Goal: Information Seeking & Learning: Learn about a topic

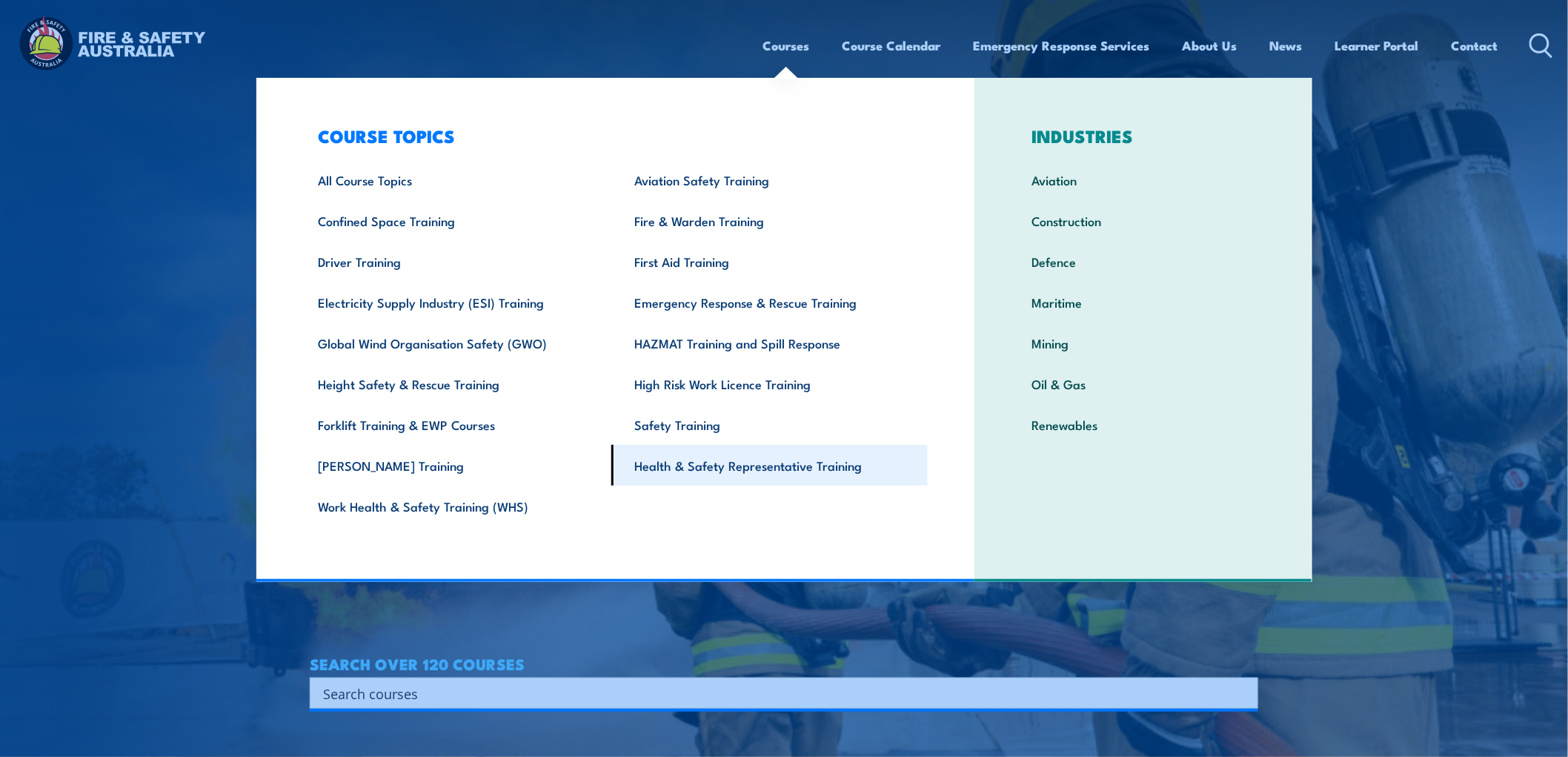
click at [703, 467] on link "Health & Safety Representative Training" at bounding box center [769, 465] width 316 height 41
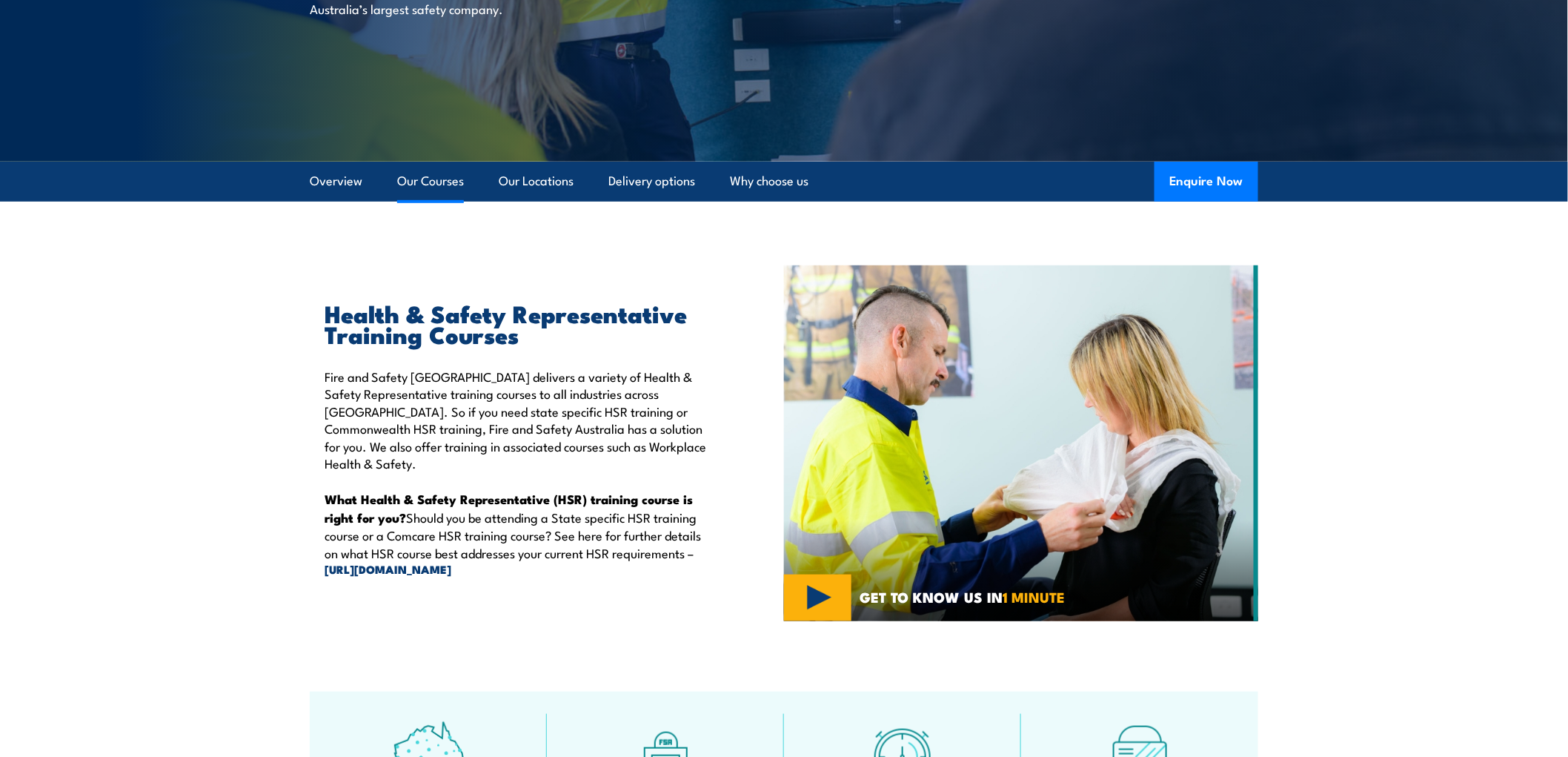
click at [440, 179] on link "Our Courses" at bounding box center [430, 182] width 67 height 39
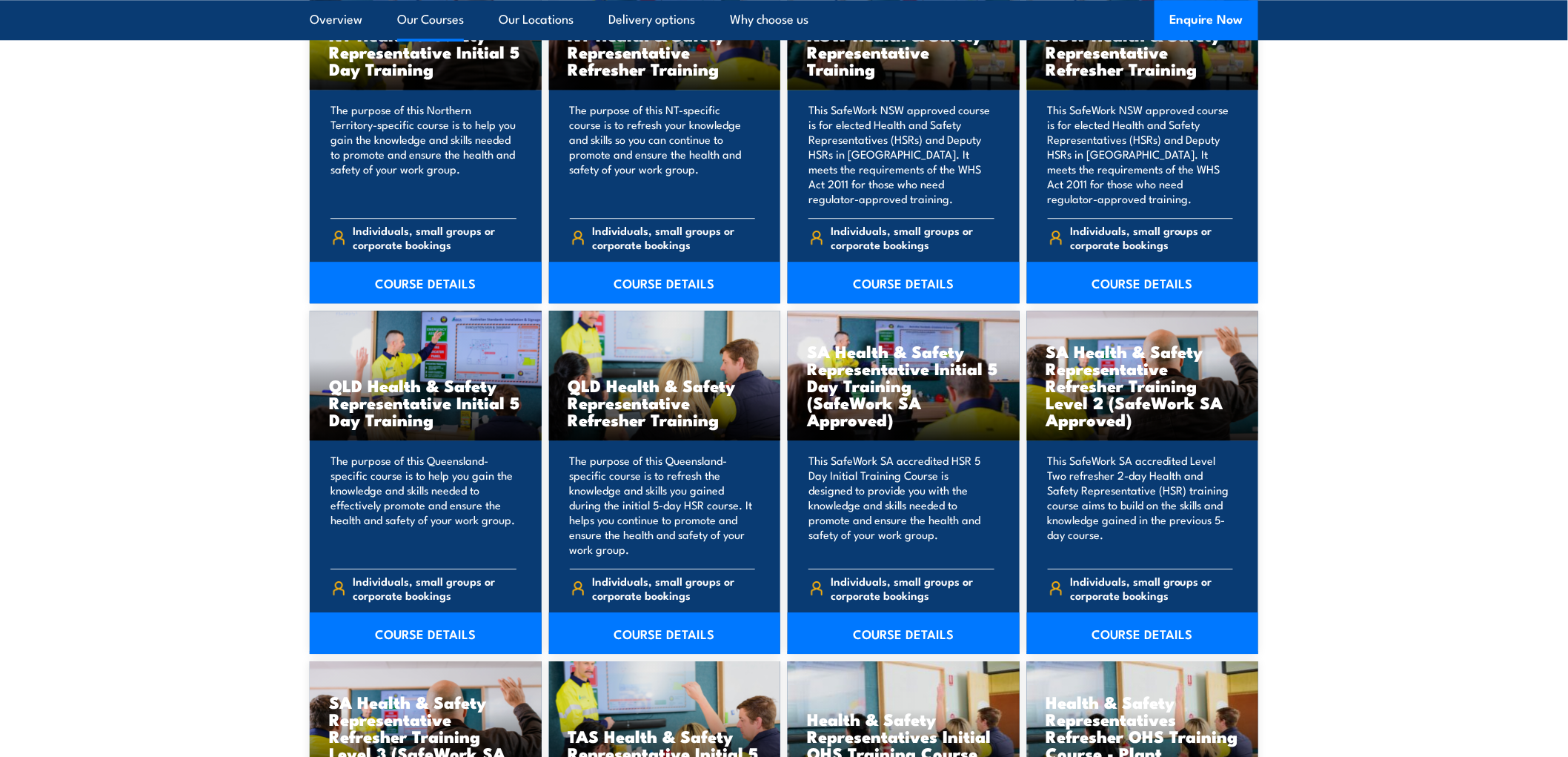
scroll to position [1738, 0]
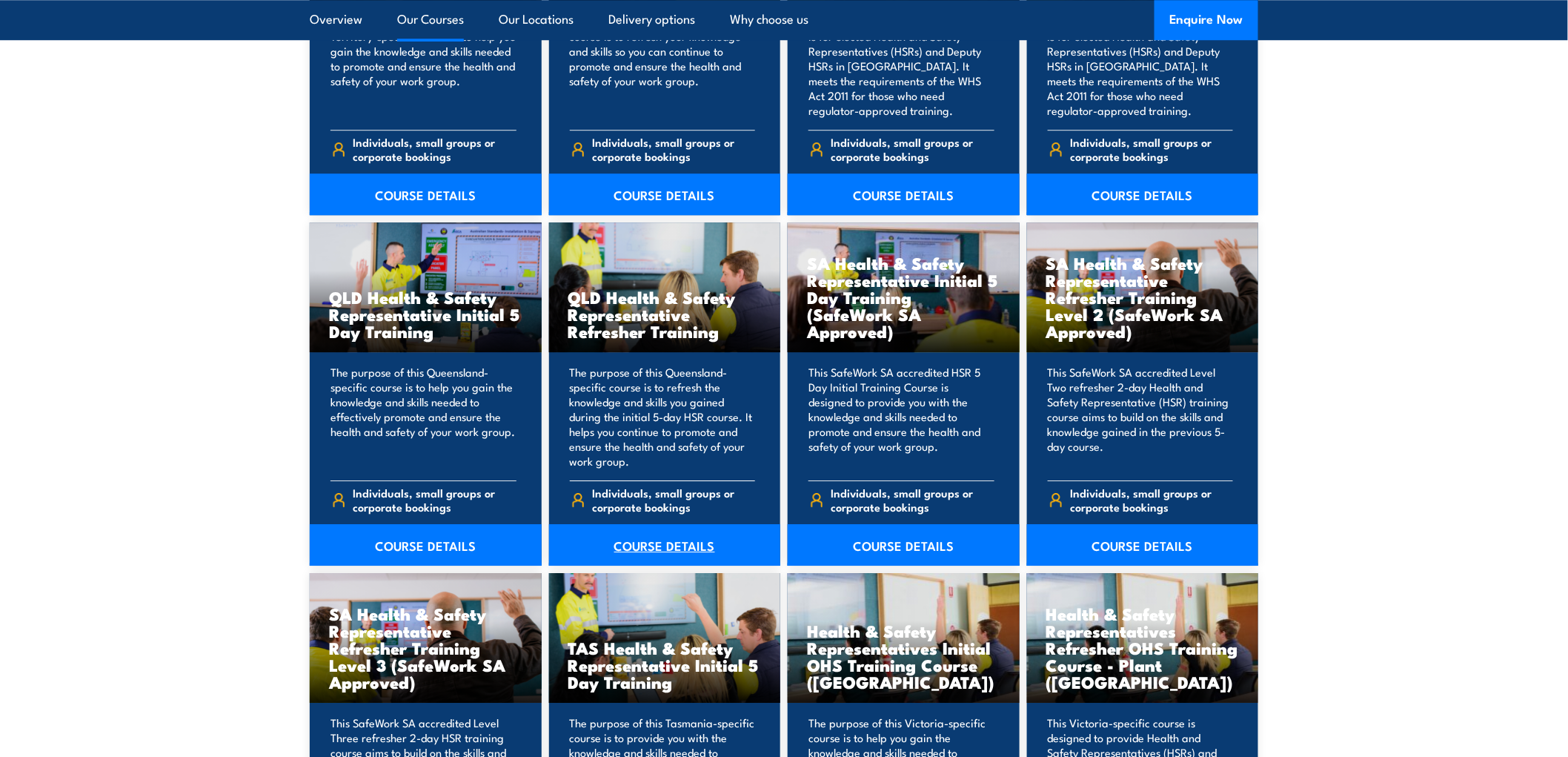
click at [653, 539] on link "COURSE DETAILS" at bounding box center [665, 544] width 232 height 41
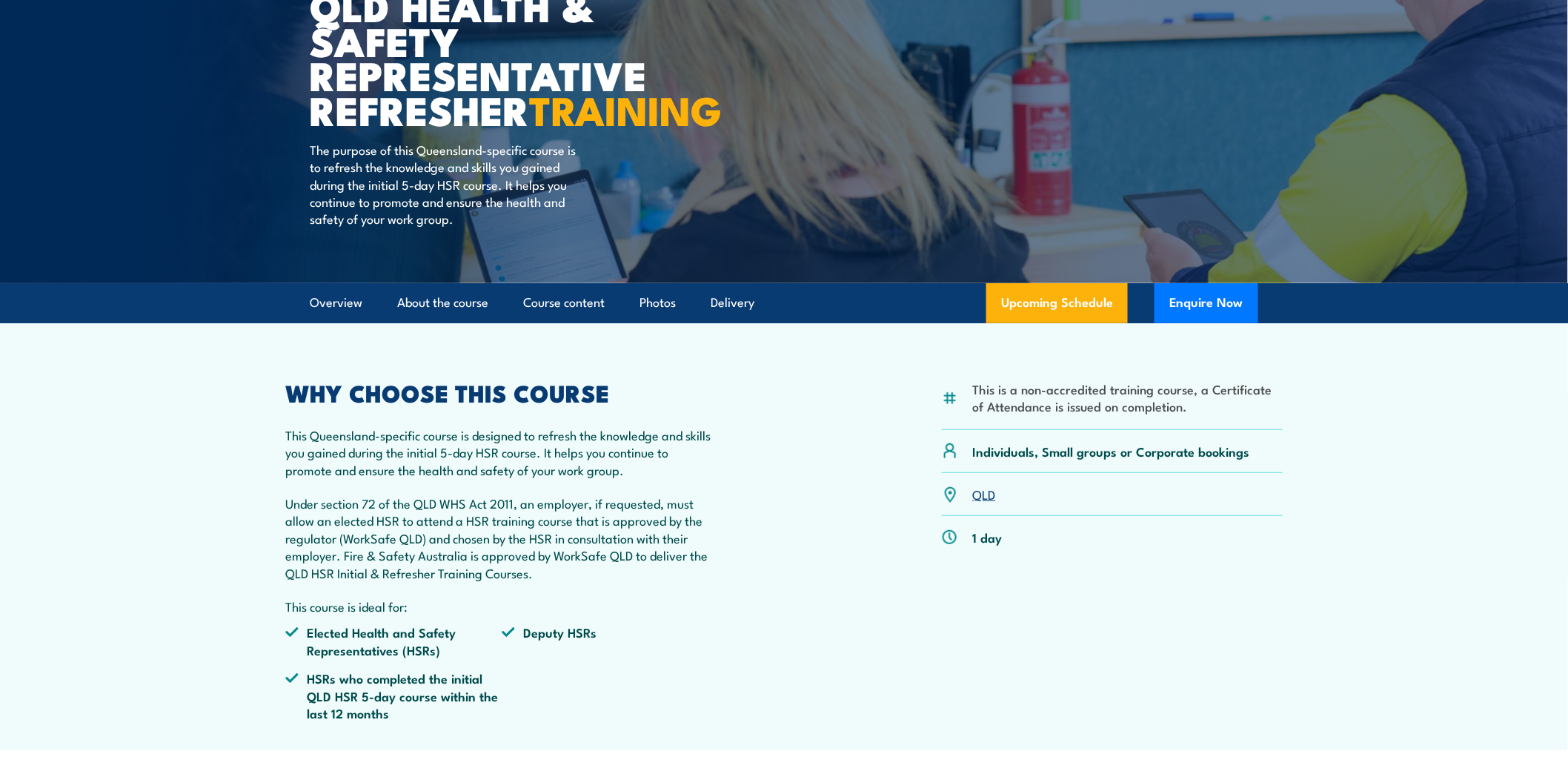
scroll to position [351, 0]
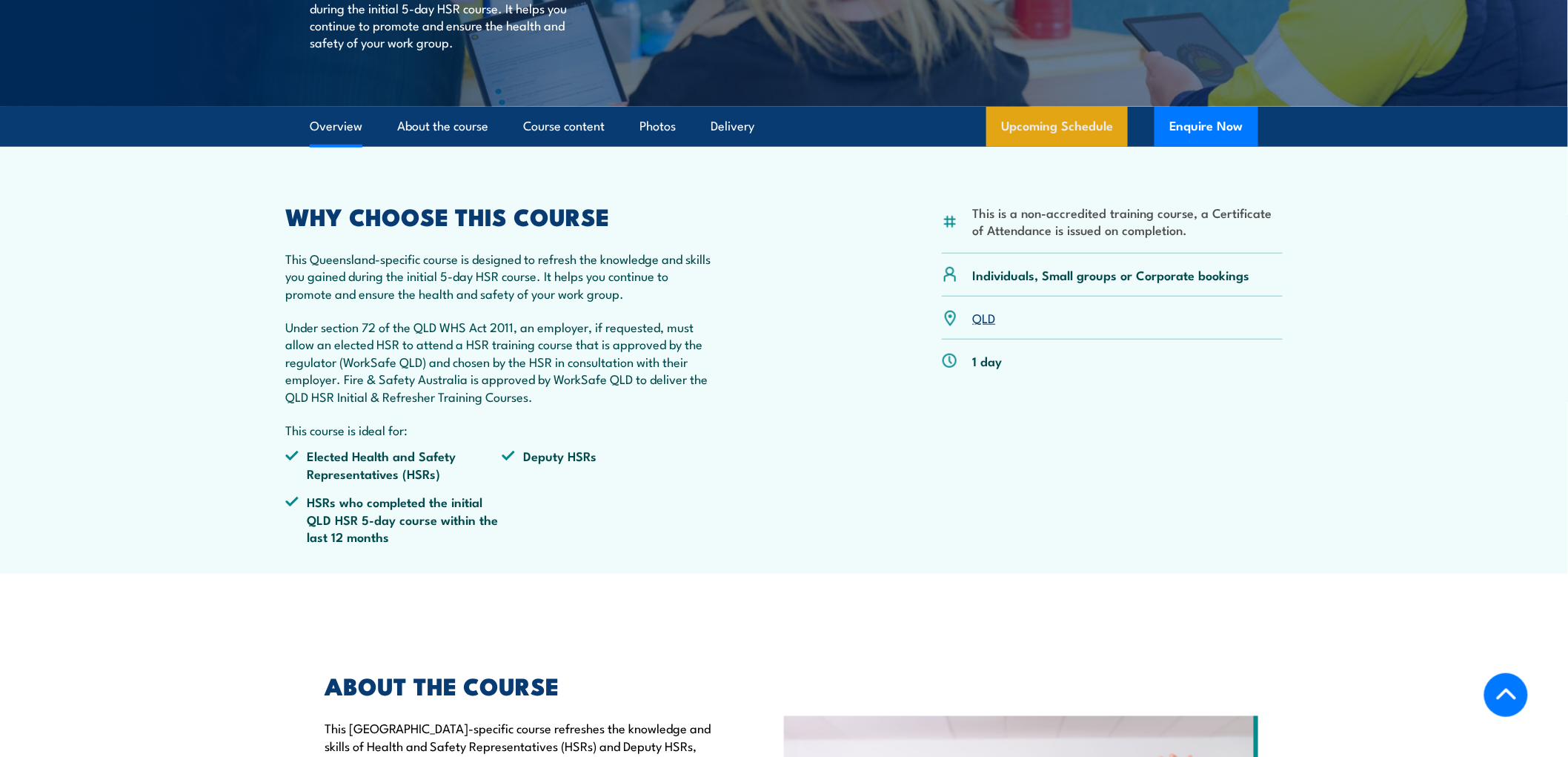
click at [1058, 147] on link "Upcoming Schedule" at bounding box center [1057, 127] width 141 height 40
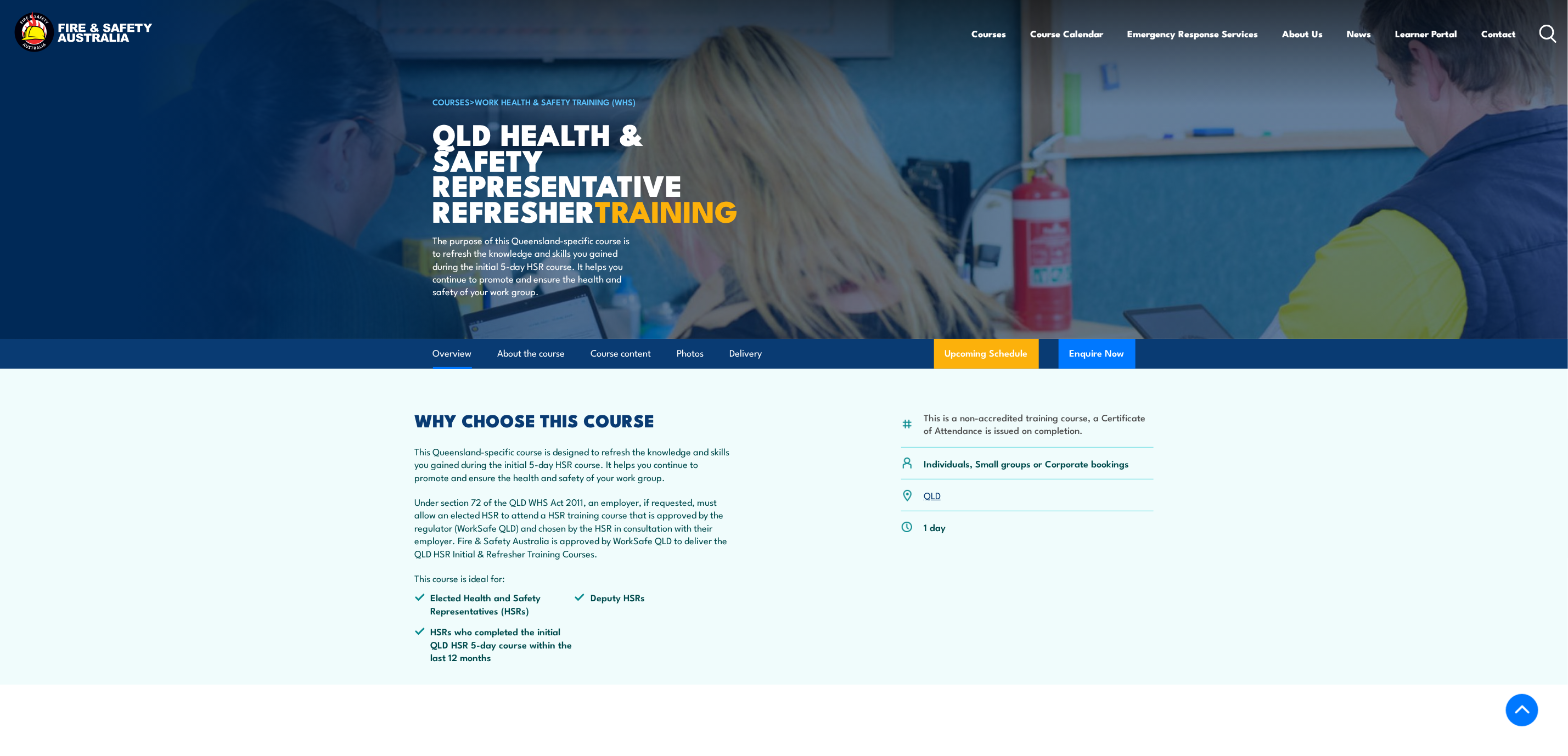
scroll to position [351, 0]
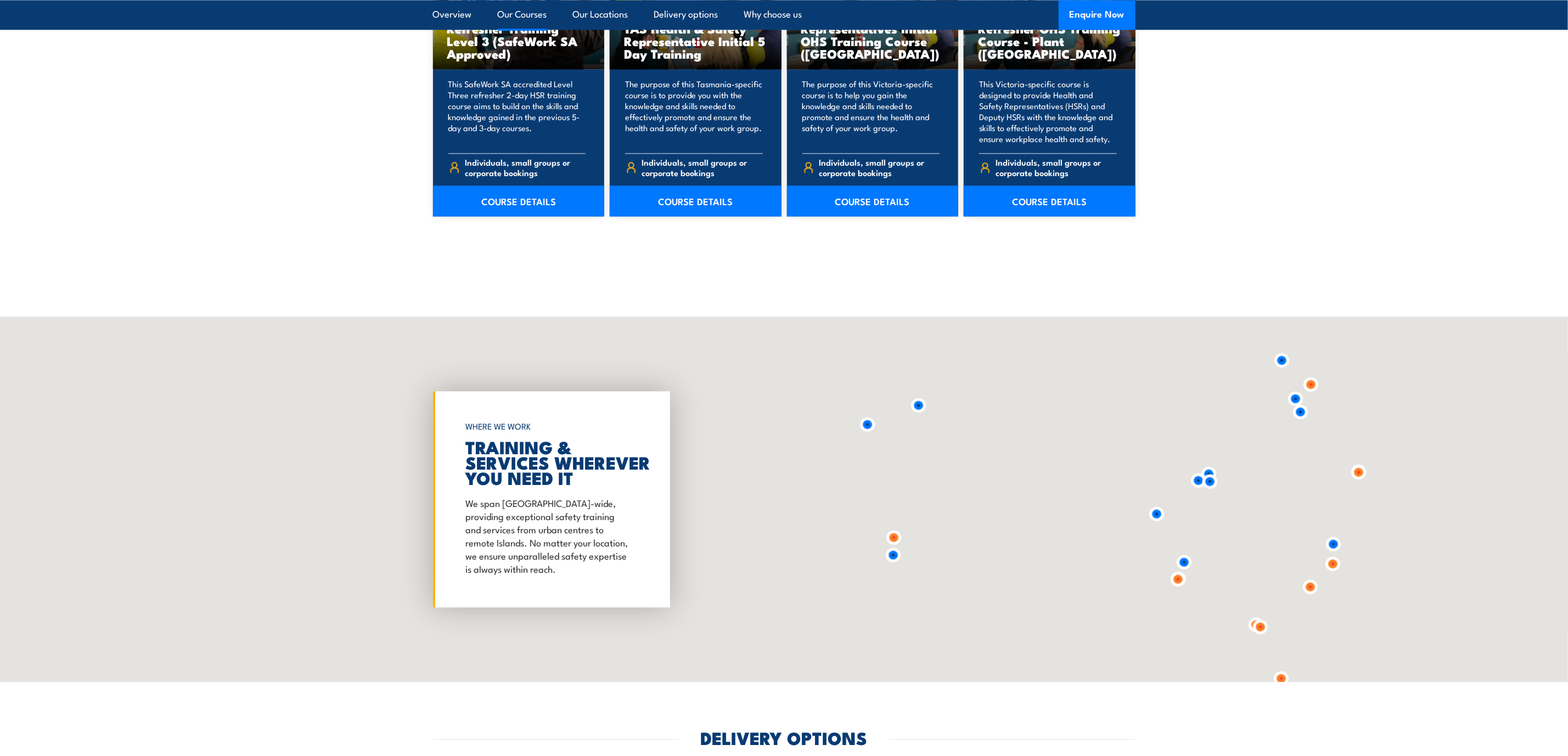
scroll to position [1124, 0]
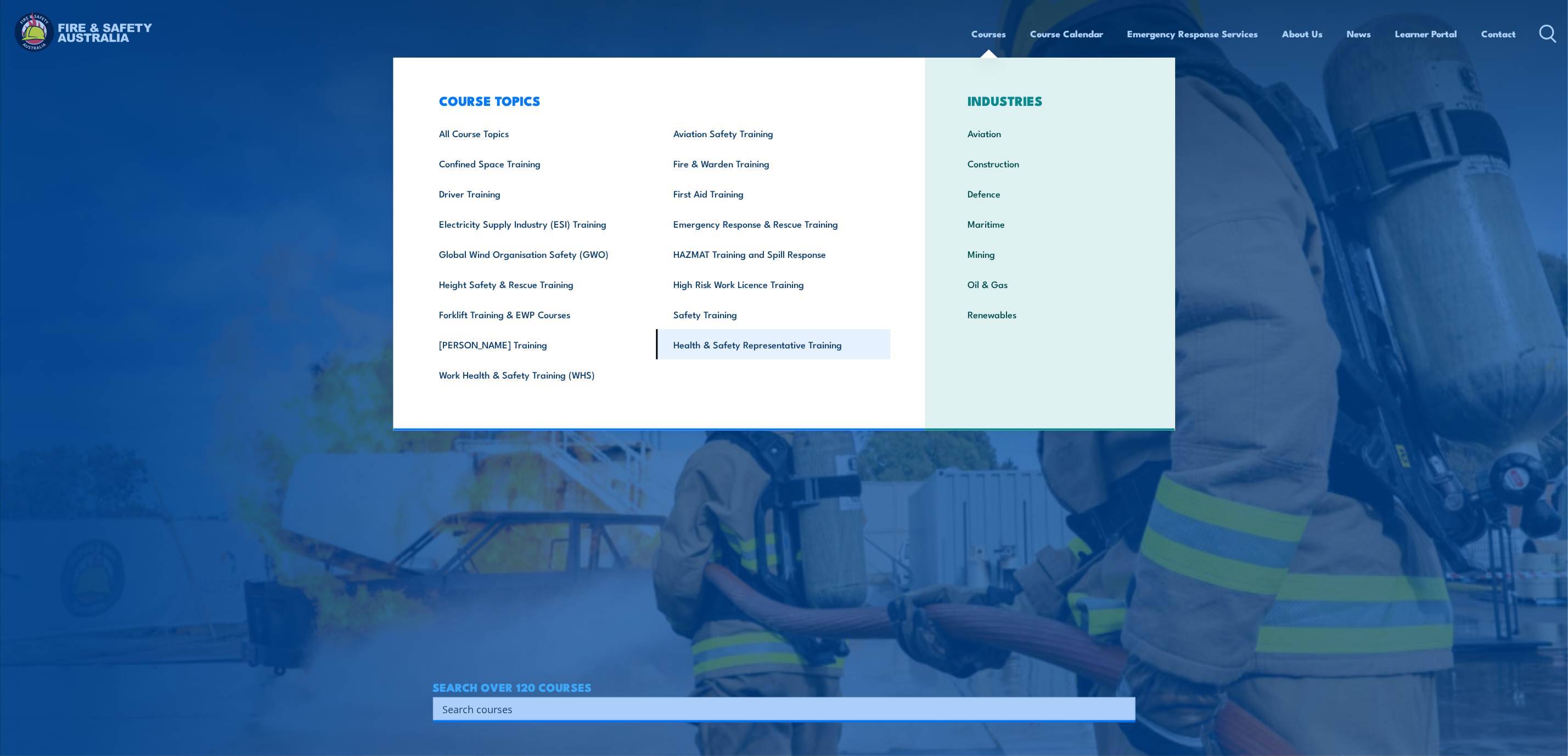
click at [788, 346] on link "Health & Safety Representative Training" at bounding box center [773, 345] width 234 height 30
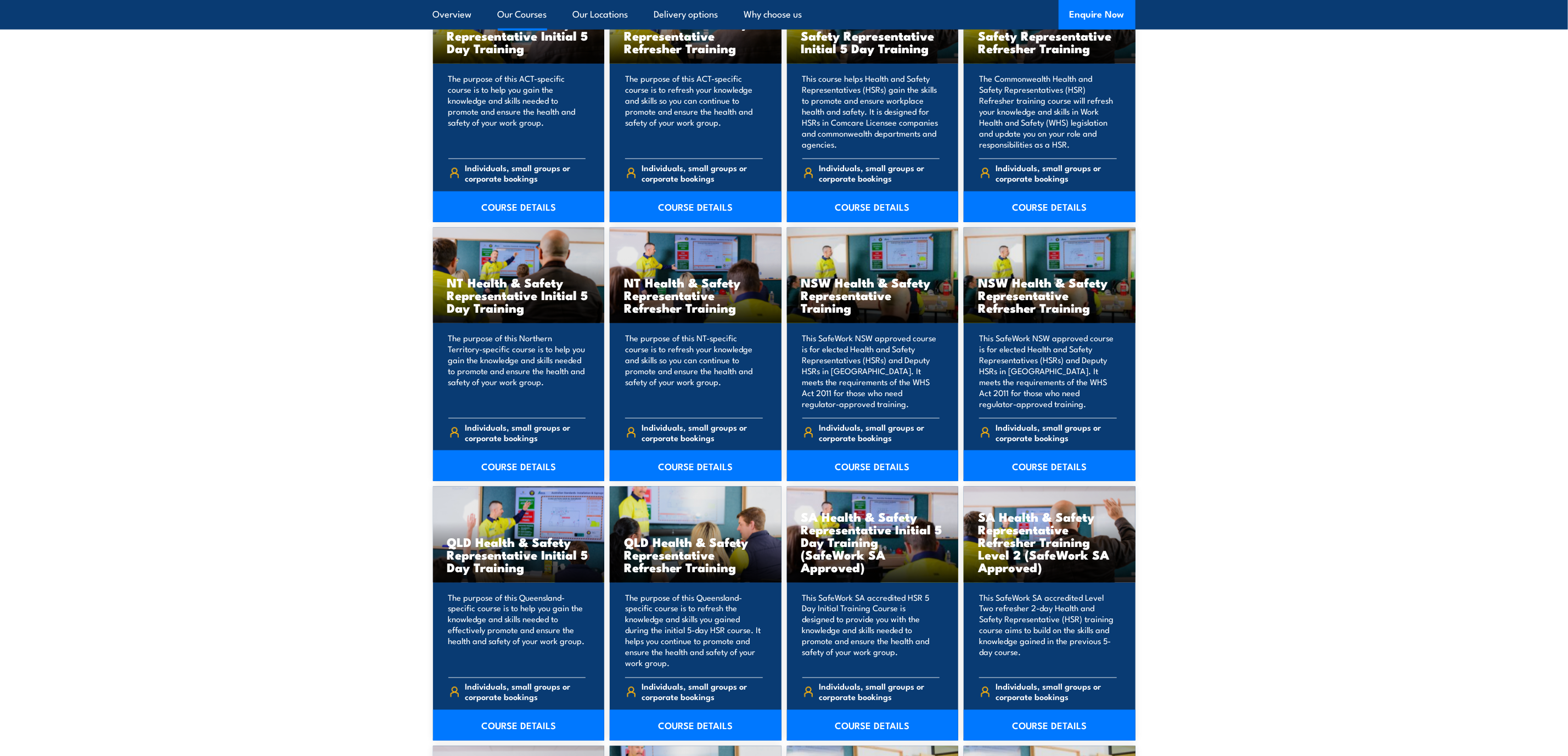
scroll to position [1054, 0]
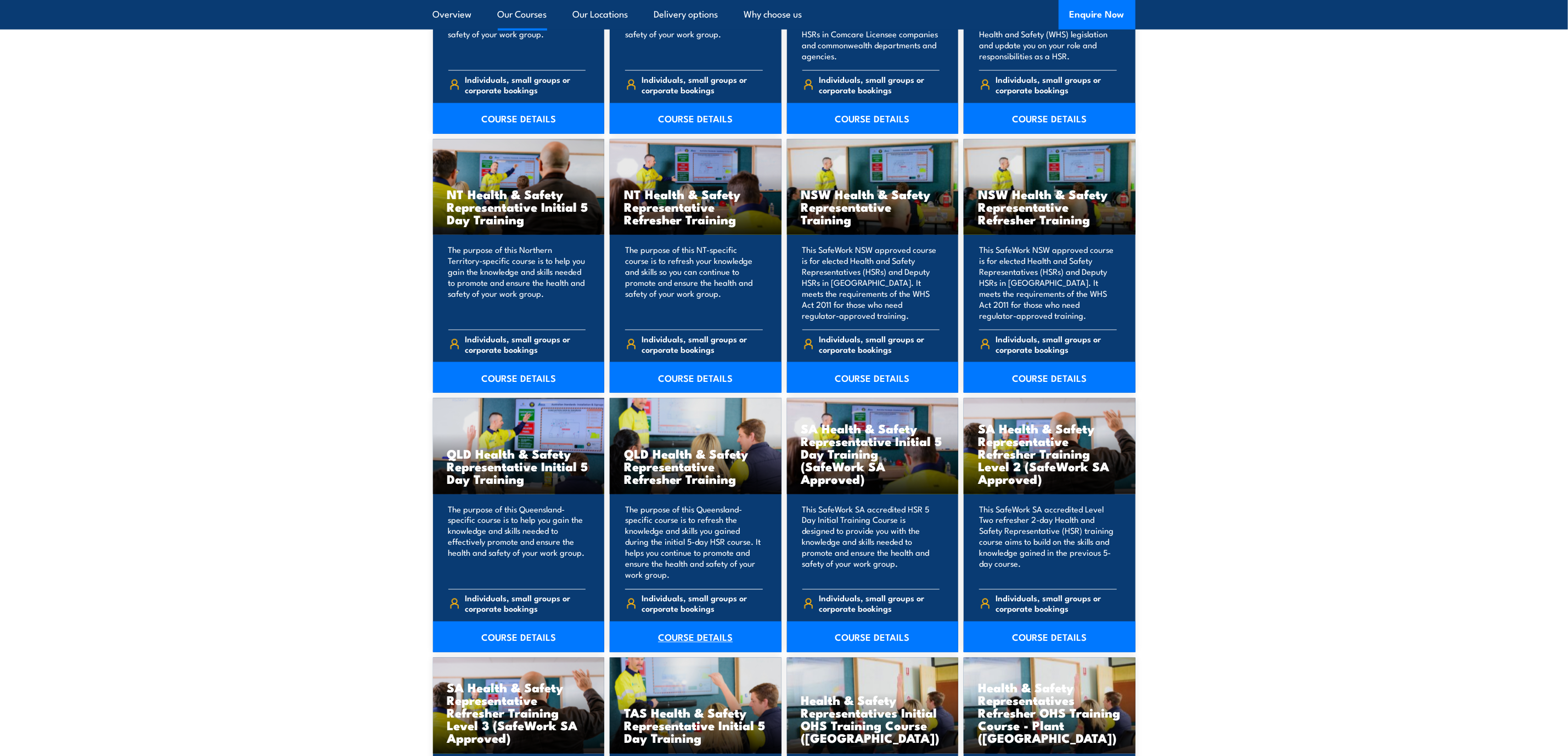
click at [685, 634] on link "COURSE DETAILS" at bounding box center [696, 637] width 172 height 30
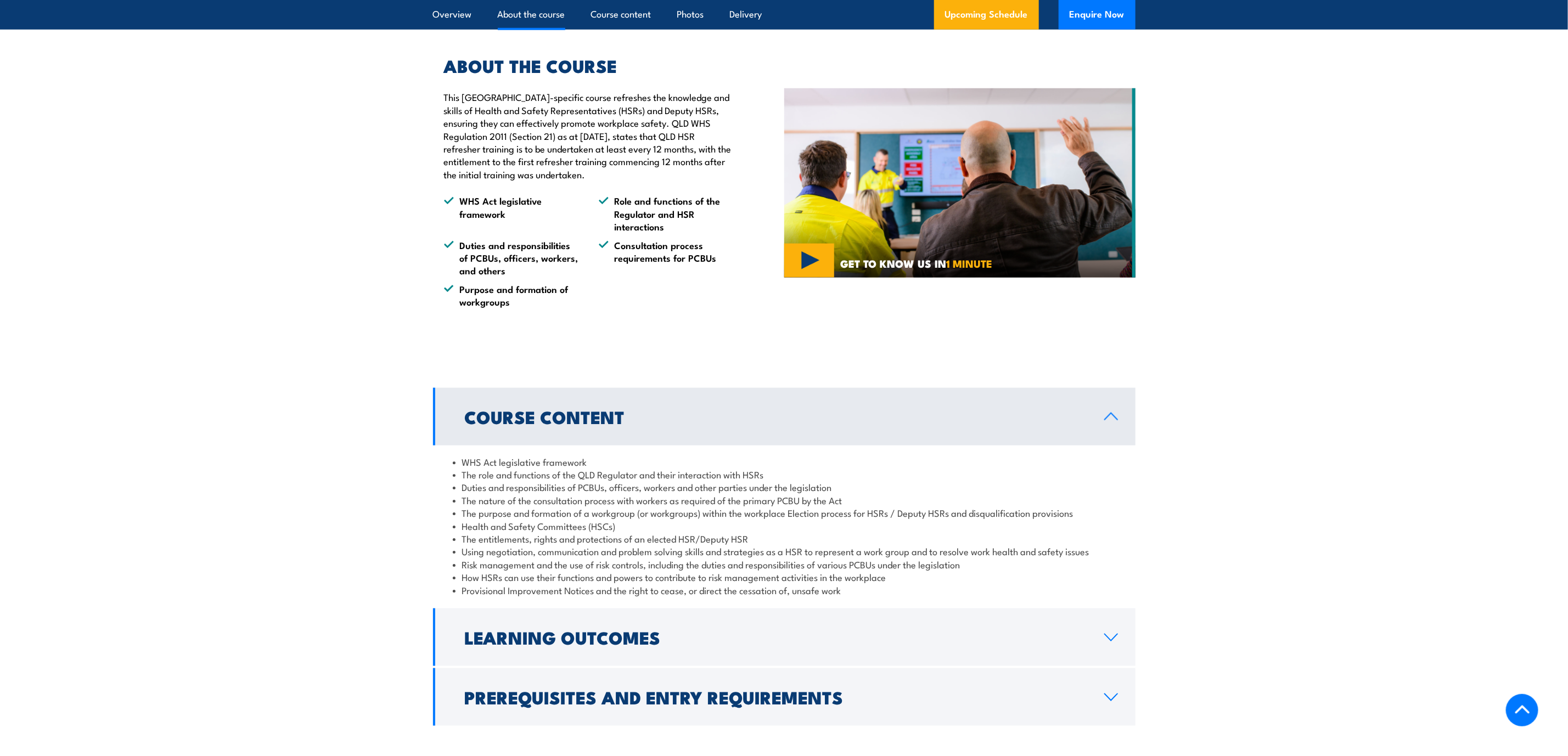
scroll to position [615, 0]
